Goal: Information Seeking & Learning: Find contact information

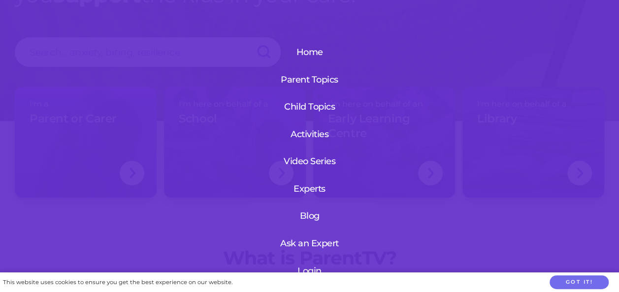
scroll to position [98, 0]
click at [599, 271] on icon "Open Intercom Messenger" at bounding box center [596, 270] width 11 height 13
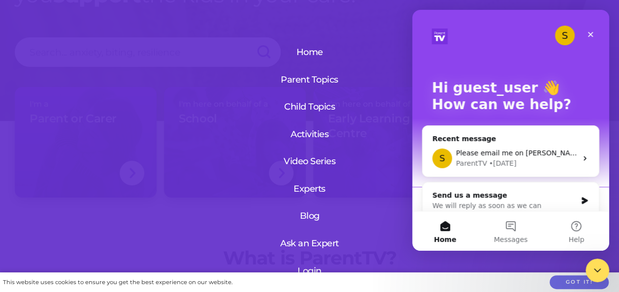
scroll to position [0, 0]
click at [513, 231] on button "Messages" at bounding box center [509, 231] width 65 height 39
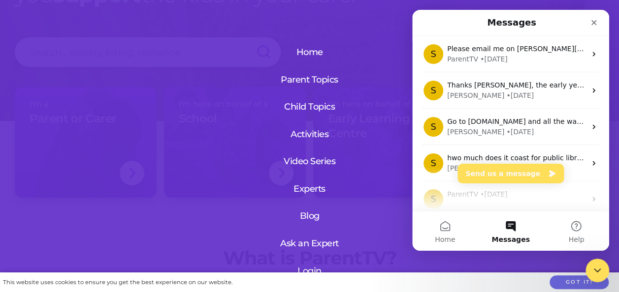
click at [407, 280] on div "This website uses cookies to ensure you get the best experience on our website.…" at bounding box center [309, 283] width 619 height 20
click at [593, 18] on div "Close" at bounding box center [594, 23] width 18 height 18
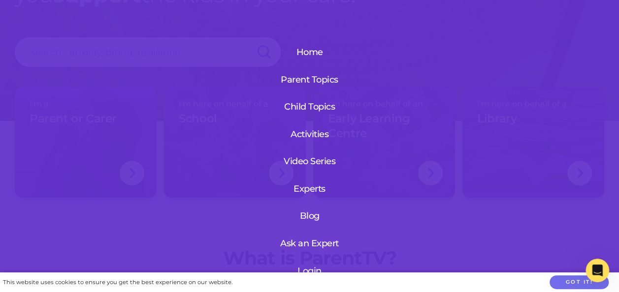
click at [589, 64] on div "Home Parent Topics Child Topics Activities Video Series Experts Blog Ask an Exp…" at bounding box center [309, 146] width 619 height 292
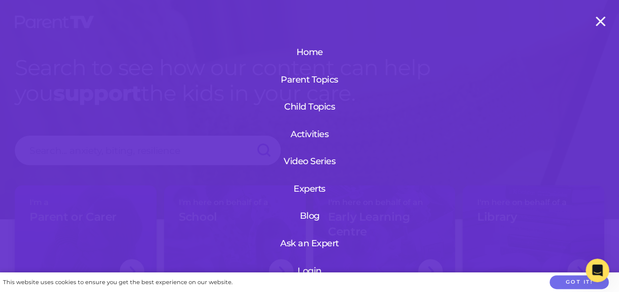
click at [318, 48] on link "Home" at bounding box center [309, 52] width 68 height 26
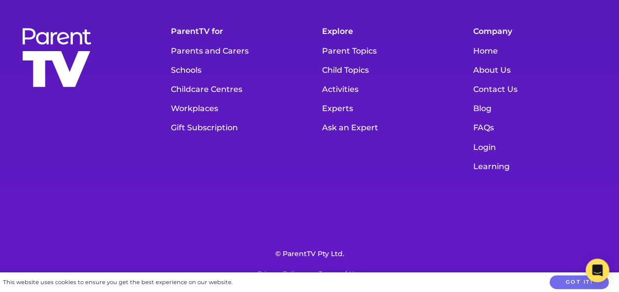
scroll to position [13729, 0]
click at [494, 99] on link "Contact Us" at bounding box center [536, 89] width 136 height 19
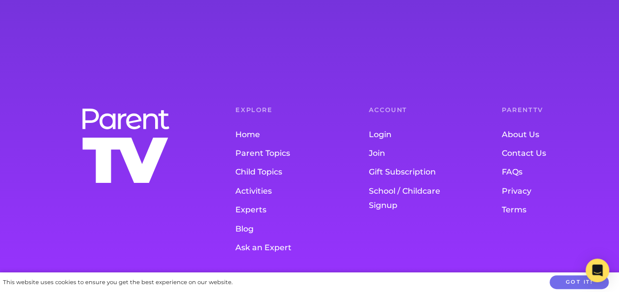
scroll to position [984, 0]
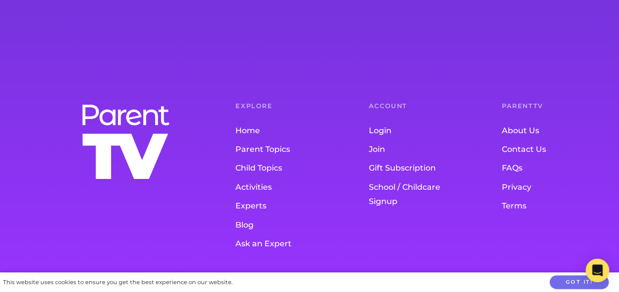
click at [521, 148] on link "Contact Us" at bounding box center [549, 149] width 94 height 19
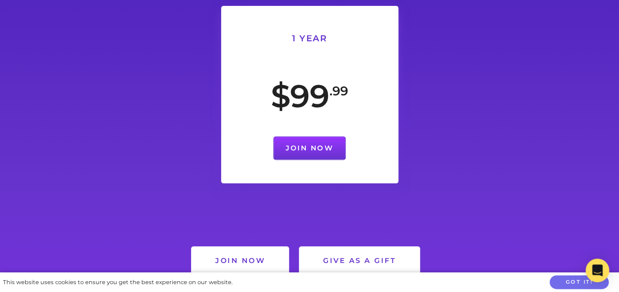
scroll to position [787, 0]
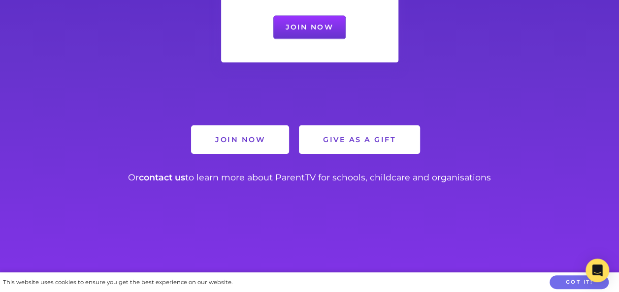
click at [168, 177] on link "contact us" at bounding box center [162, 177] width 46 height 10
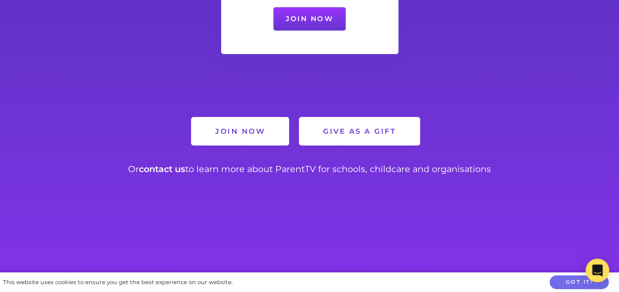
scroll to position [935, 0]
